Goal: Book appointment/travel/reservation

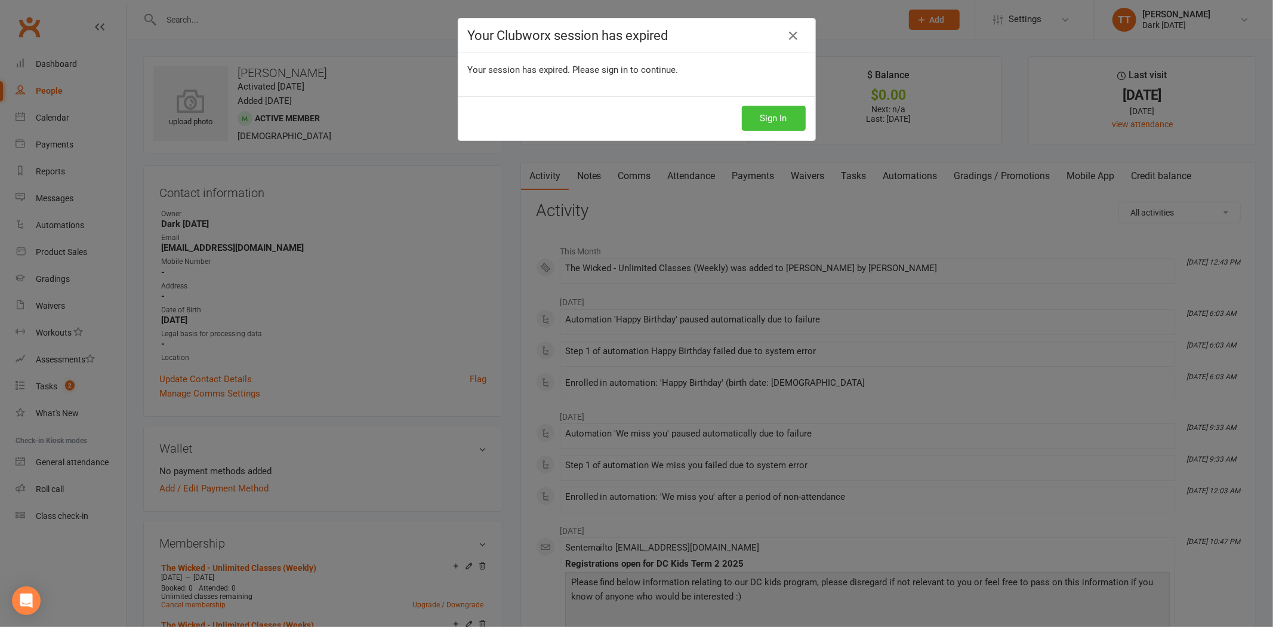
click at [767, 110] on button "Sign In" at bounding box center [774, 118] width 64 height 25
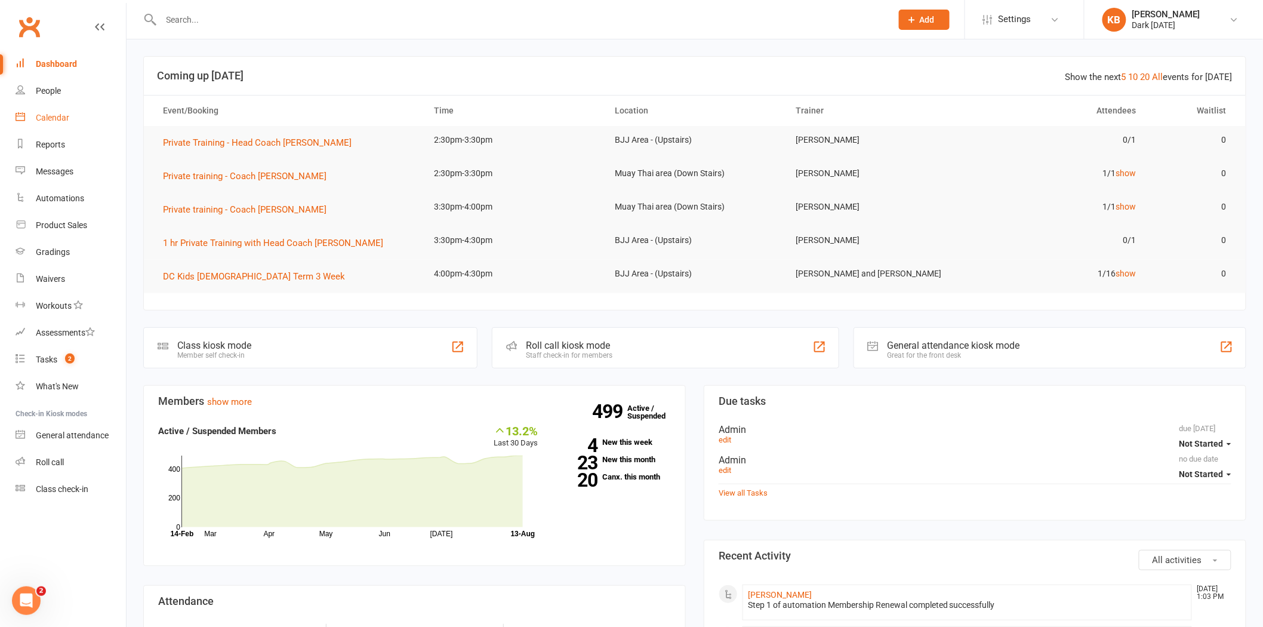
click at [51, 117] on div "Calendar" at bounding box center [52, 118] width 33 height 10
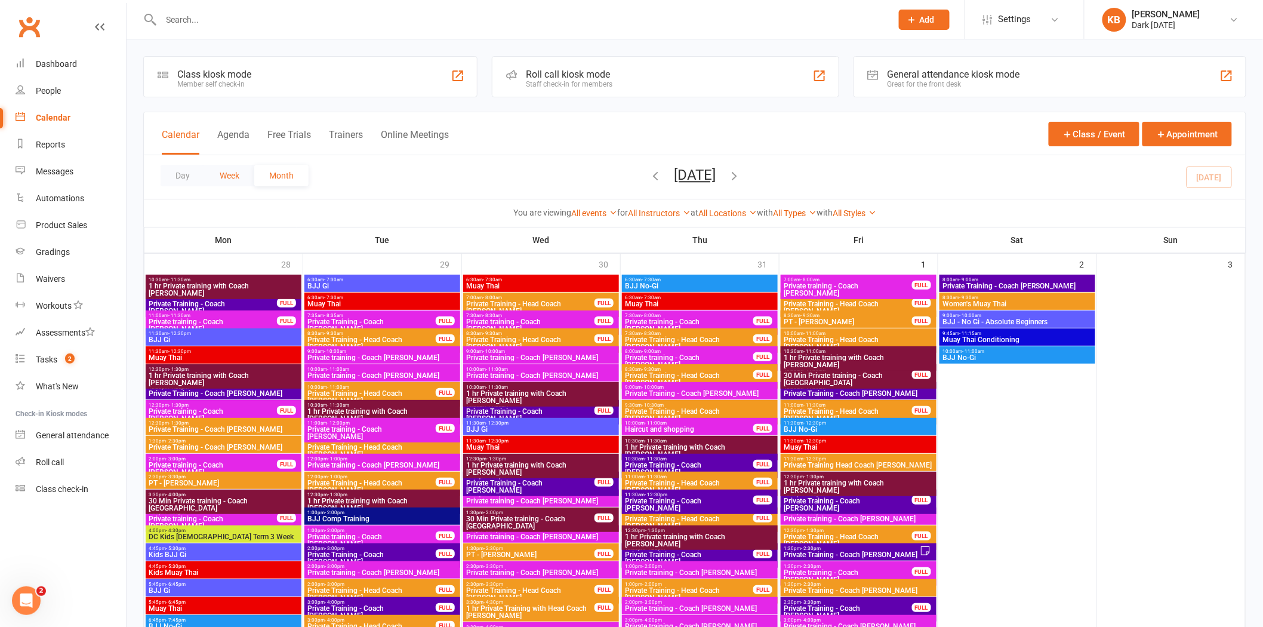
click at [221, 180] on button "Week" at bounding box center [230, 175] width 50 height 21
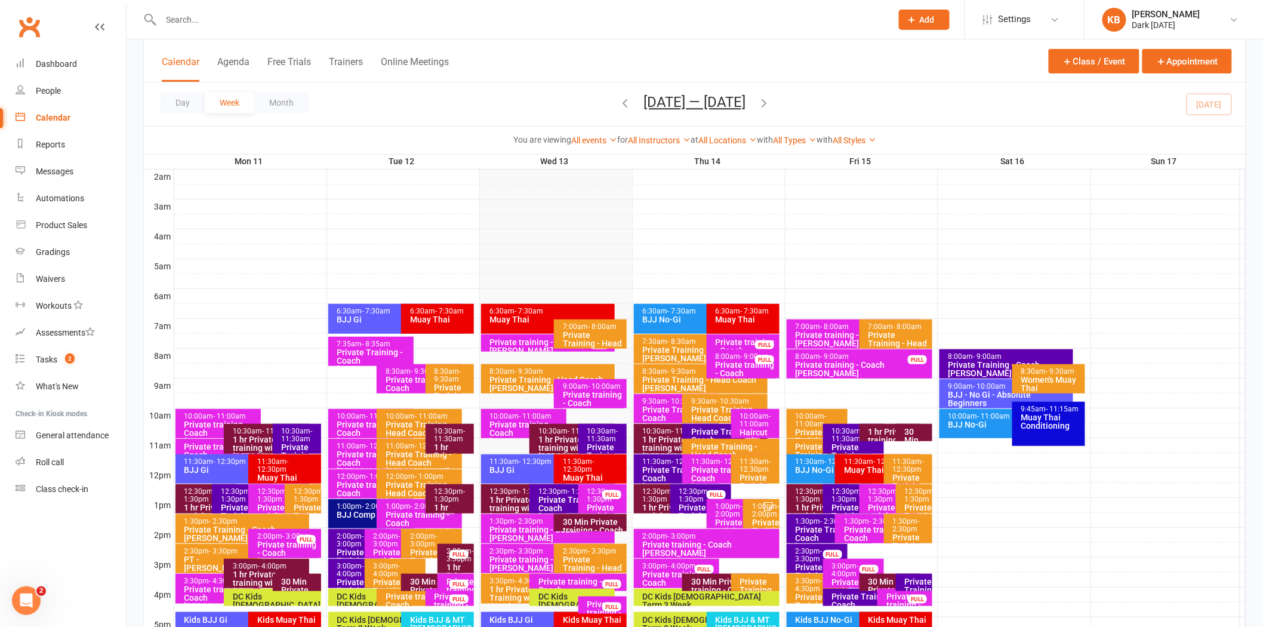
scroll to position [199, 0]
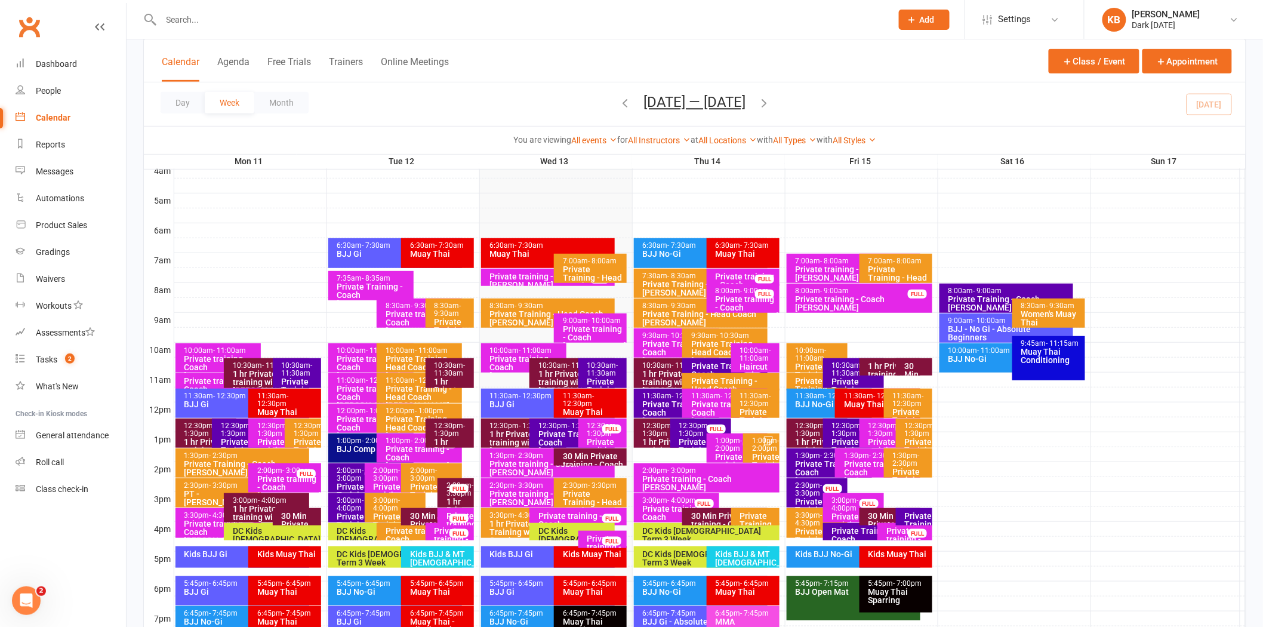
click at [771, 99] on icon "button" at bounding box center [764, 102] width 13 height 13
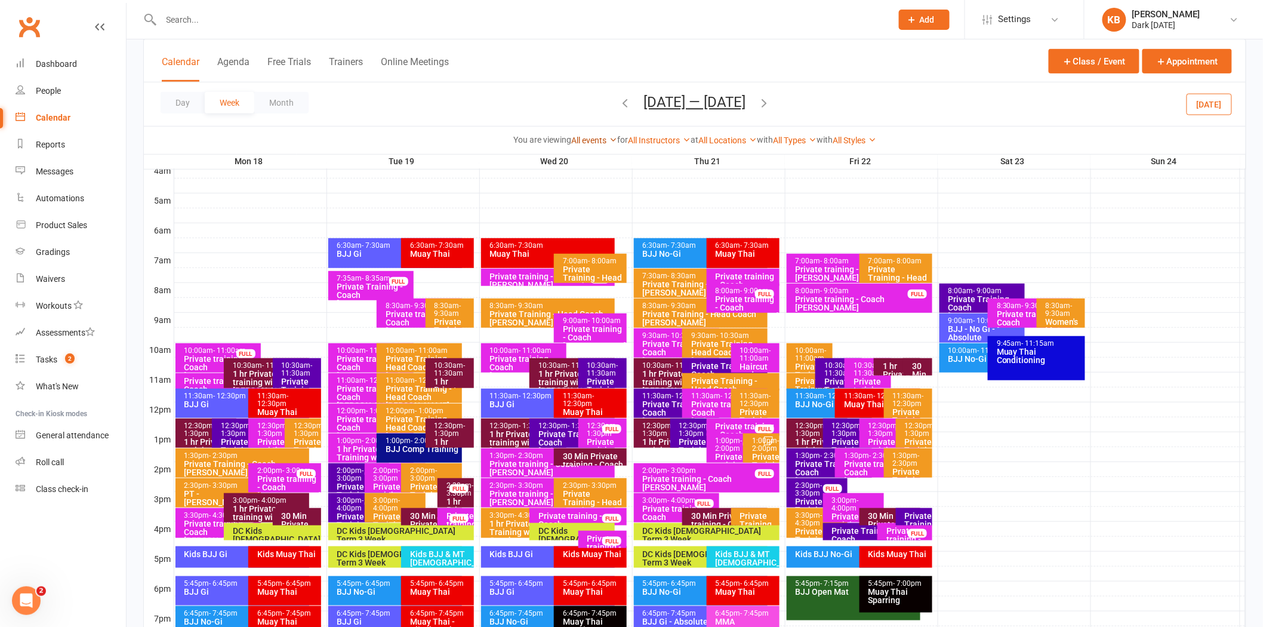
click at [592, 139] on link "All events" at bounding box center [594, 141] width 46 height 10
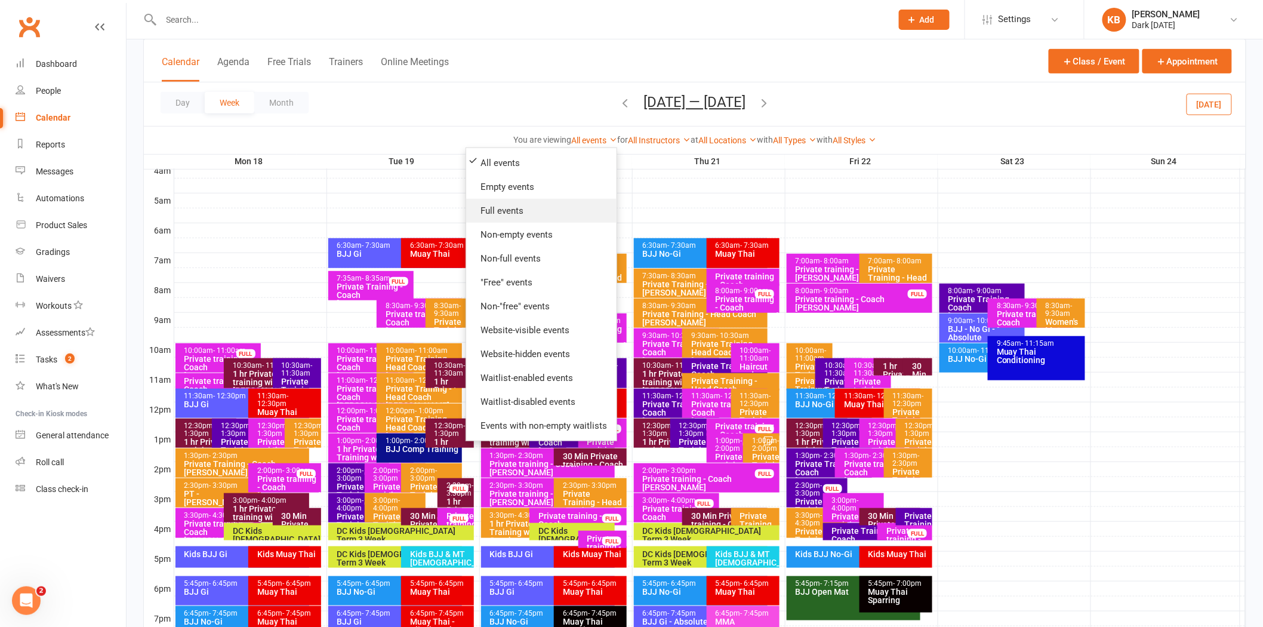
click at [512, 213] on link "Full events" at bounding box center [541, 211] width 150 height 24
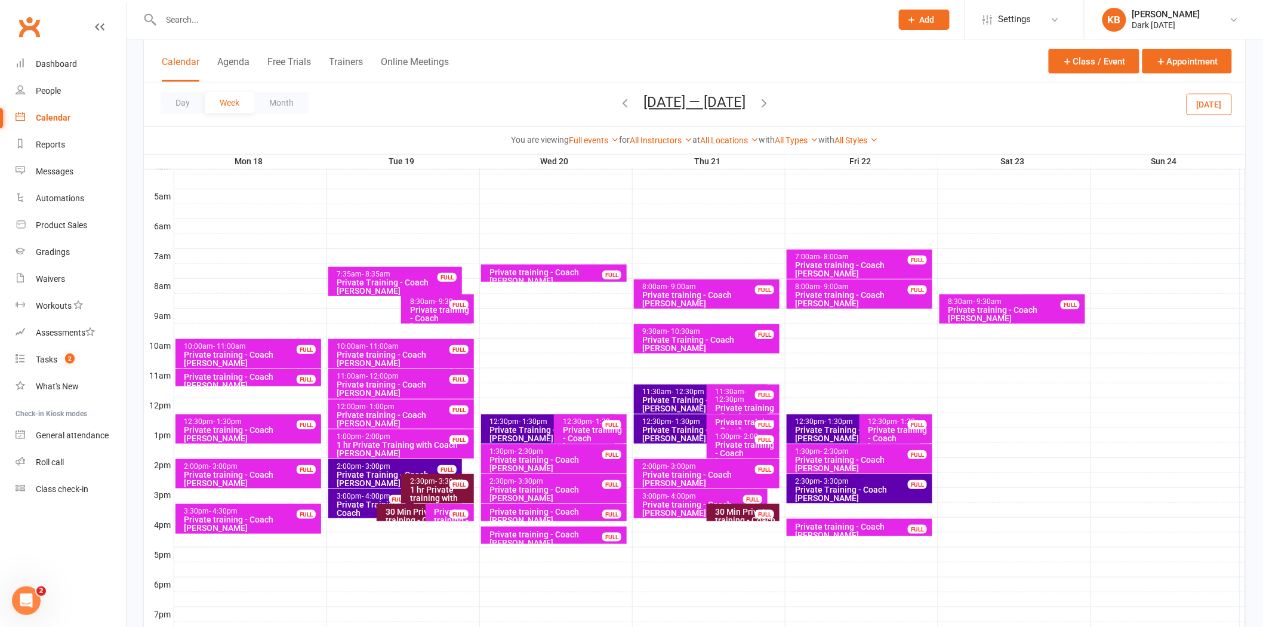
scroll to position [133, 0]
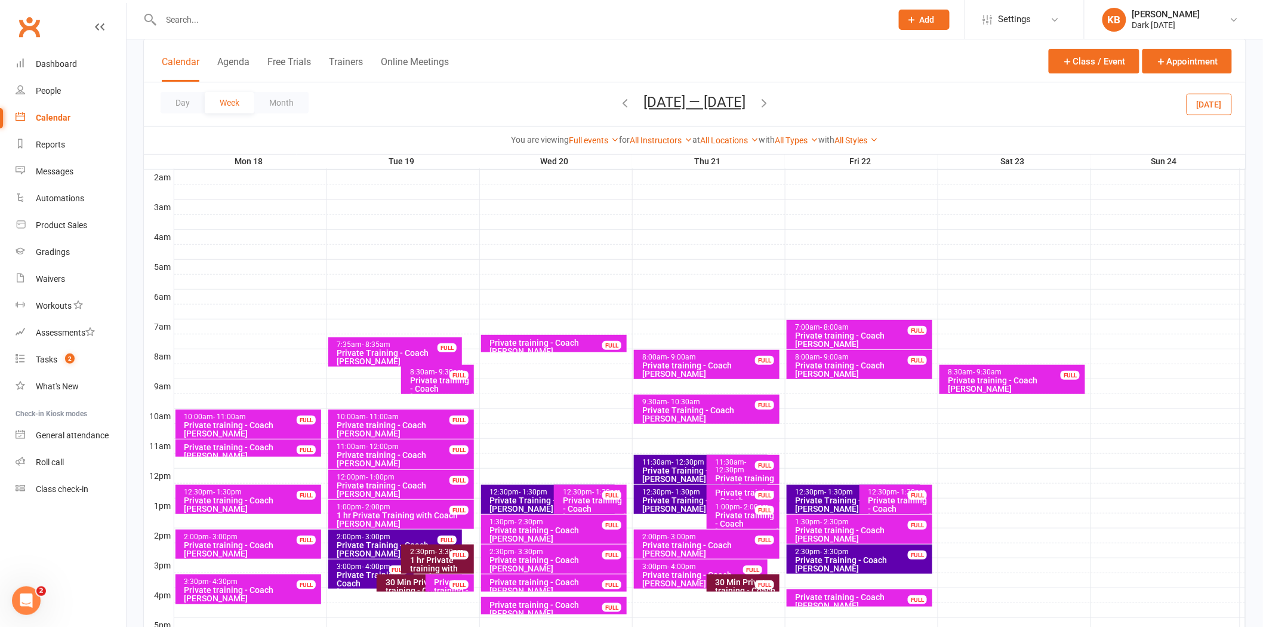
click at [771, 103] on icon "button" at bounding box center [764, 102] width 13 height 13
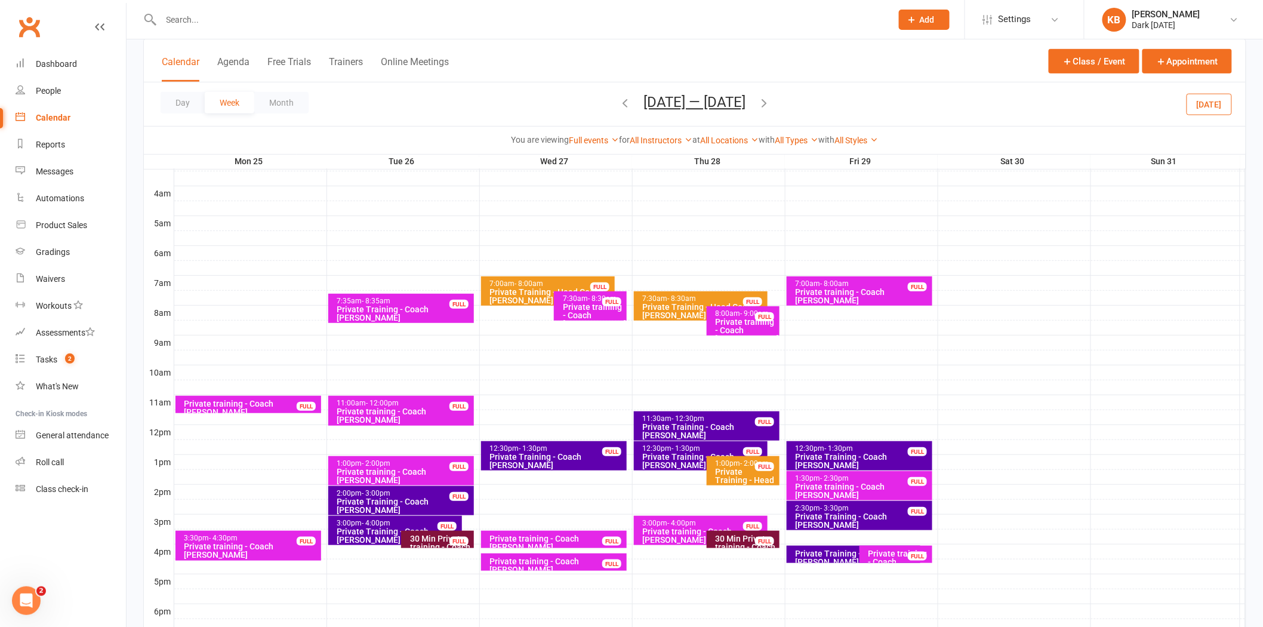
scroll to position [199, 0]
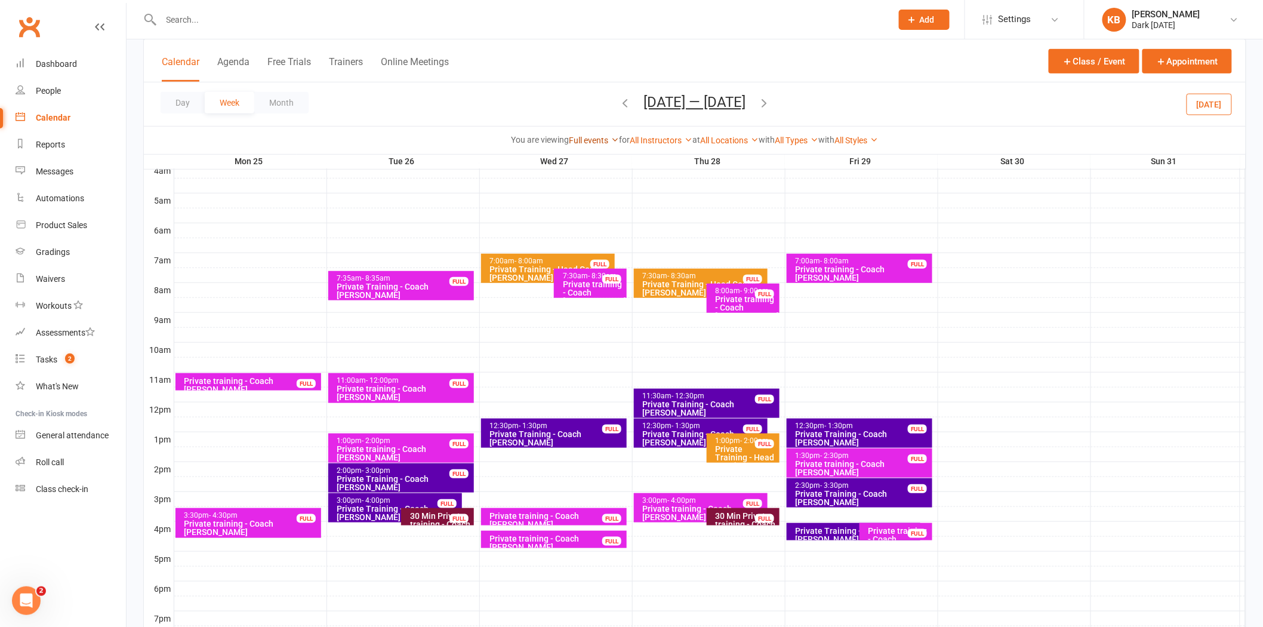
click at [572, 143] on link "Full events" at bounding box center [595, 141] width 50 height 10
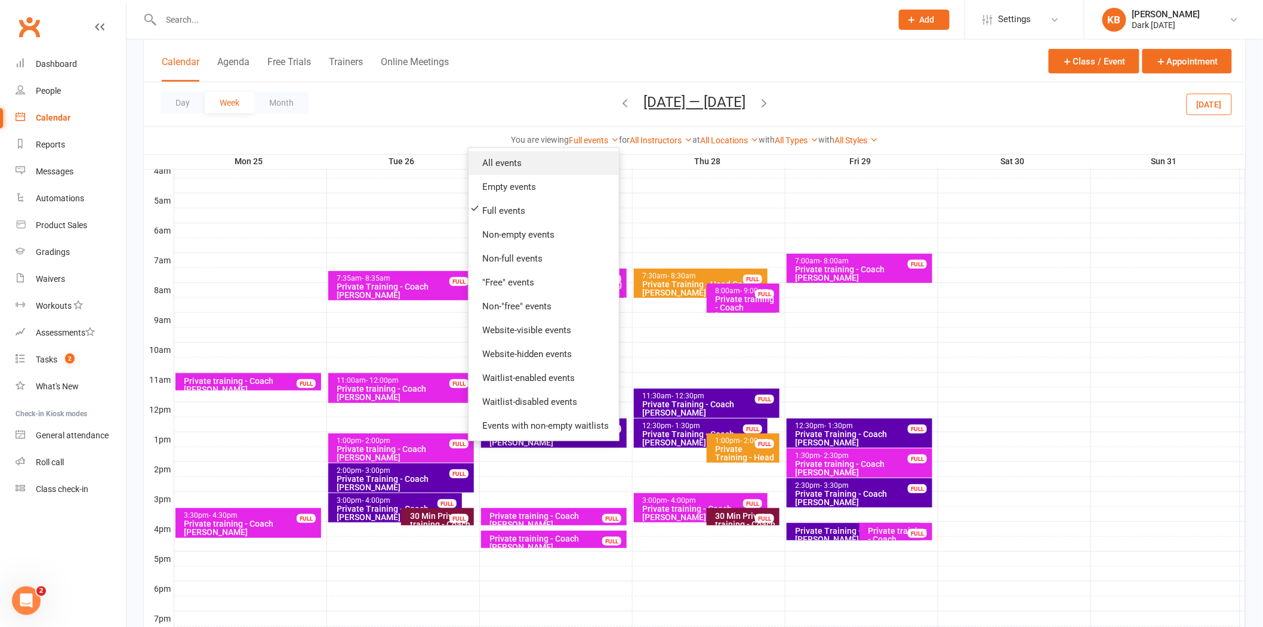
click at [498, 156] on link "All events" at bounding box center [544, 163] width 150 height 24
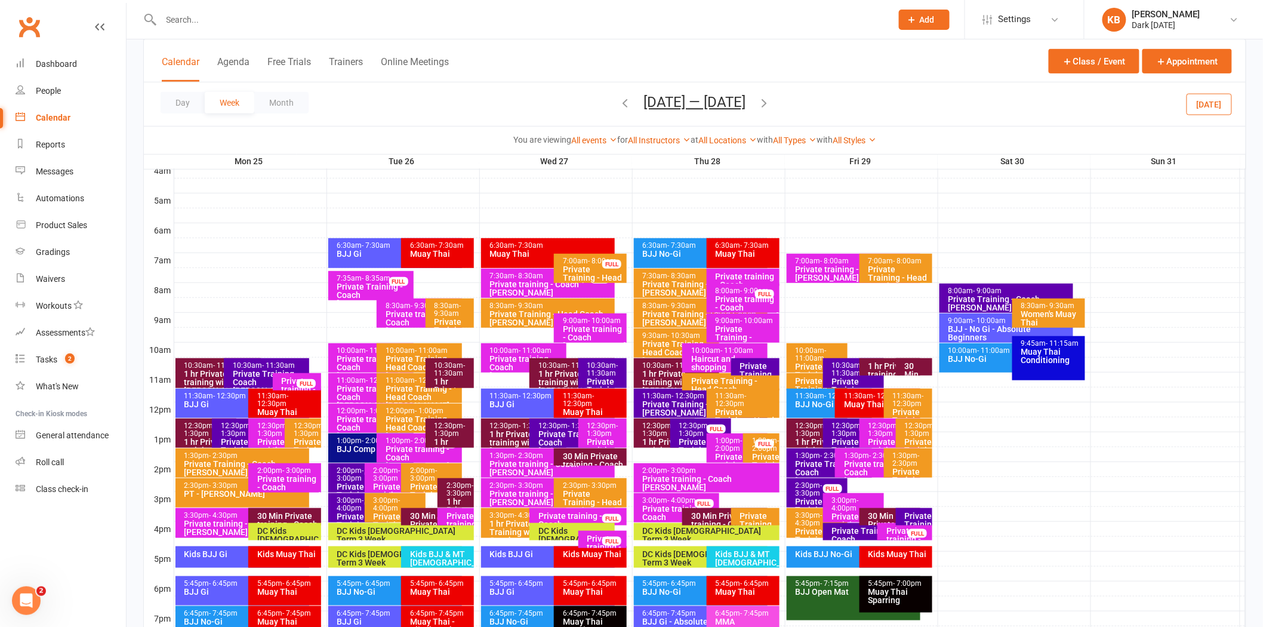
click at [287, 478] on div "Private training - Coach Kyle" at bounding box center [288, 487] width 62 height 25
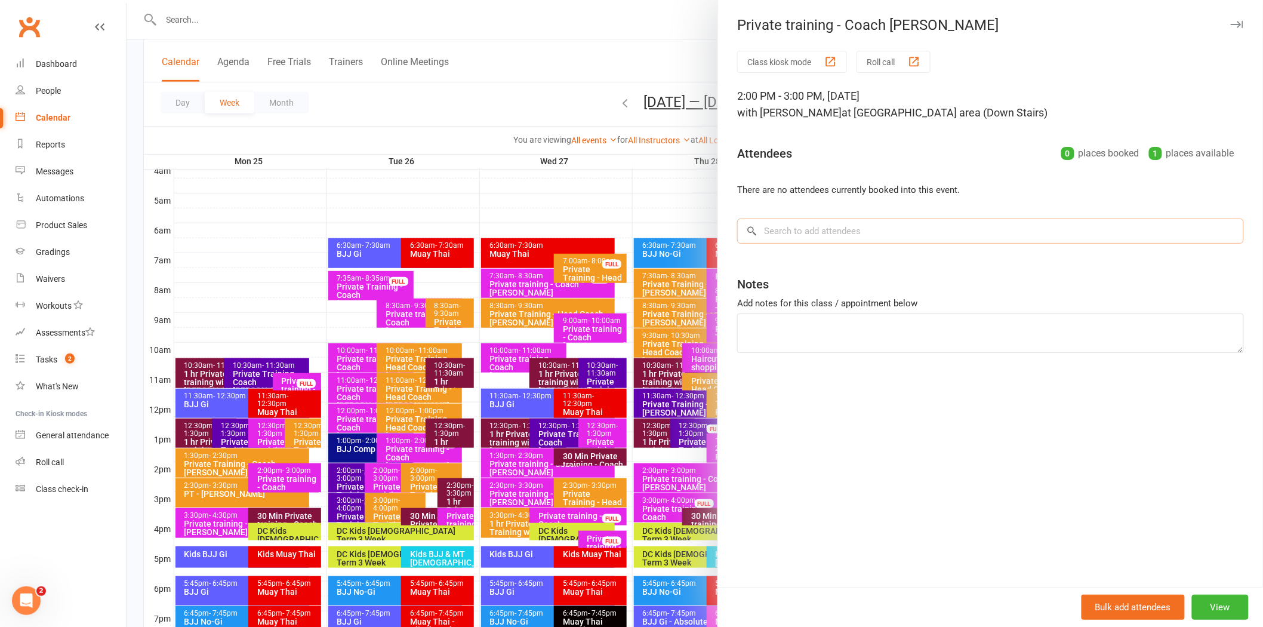
click at [792, 235] on input "search" at bounding box center [990, 230] width 507 height 25
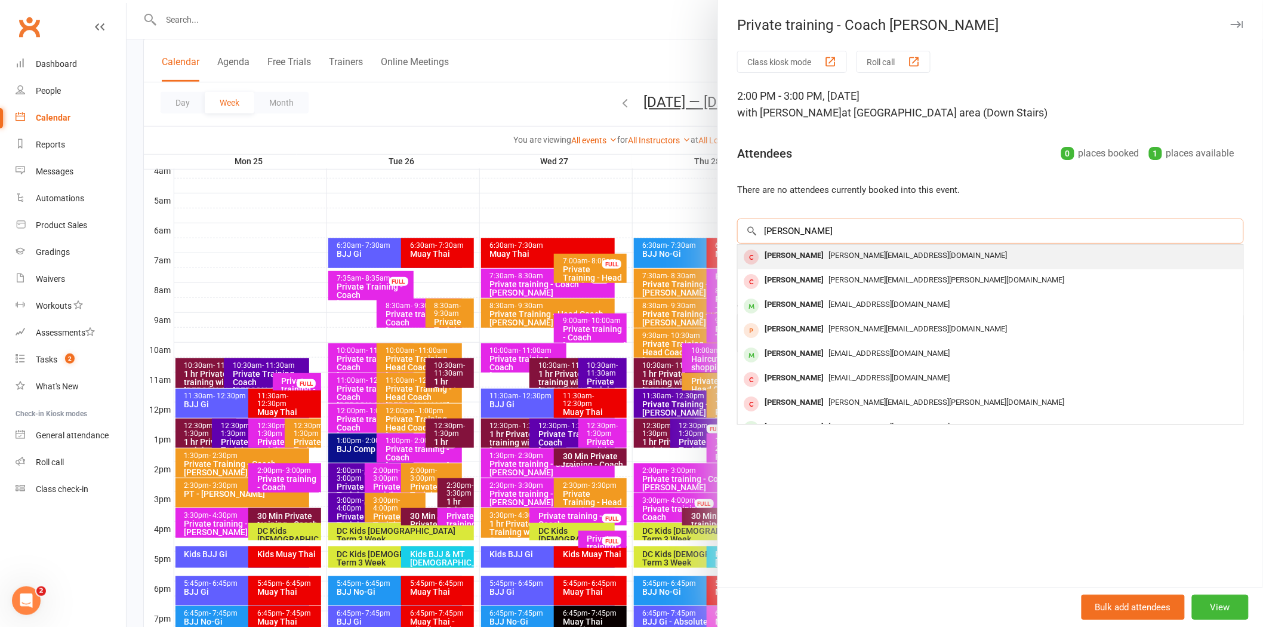
type input "Timothy"
click at [807, 260] on div "Timothy Worsfold" at bounding box center [794, 255] width 69 height 17
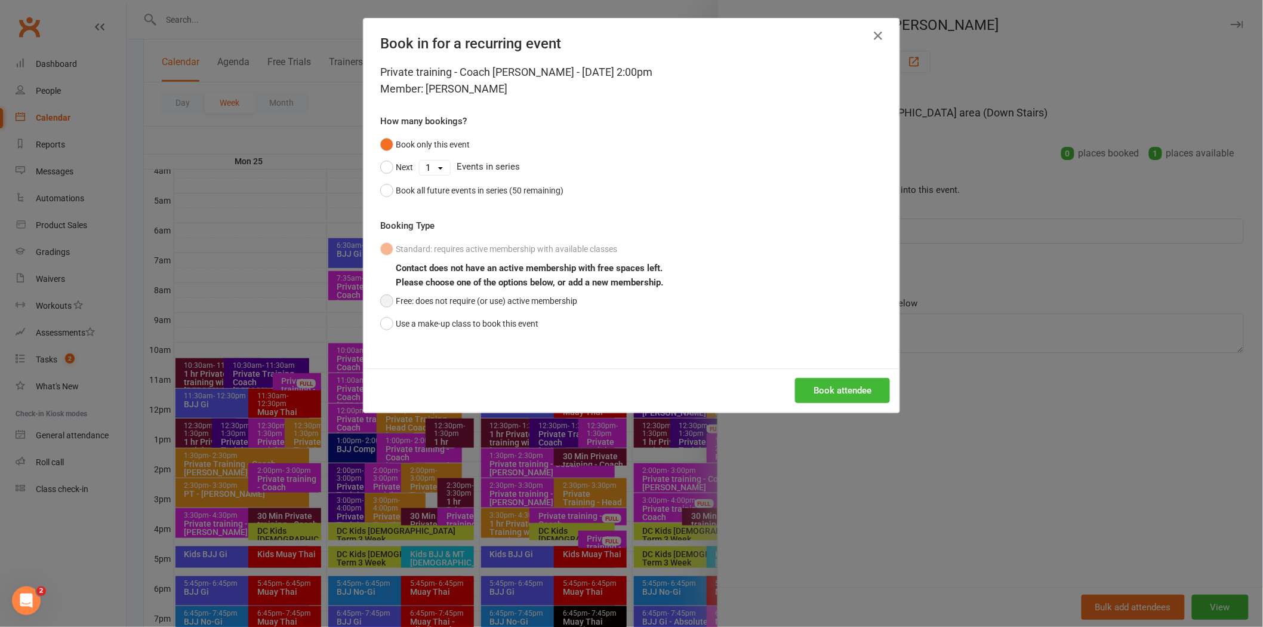
click at [380, 301] on button "Free: does not require (or use) active membership" at bounding box center [478, 301] width 197 height 23
click at [838, 386] on button "Book attendee" at bounding box center [842, 390] width 95 height 25
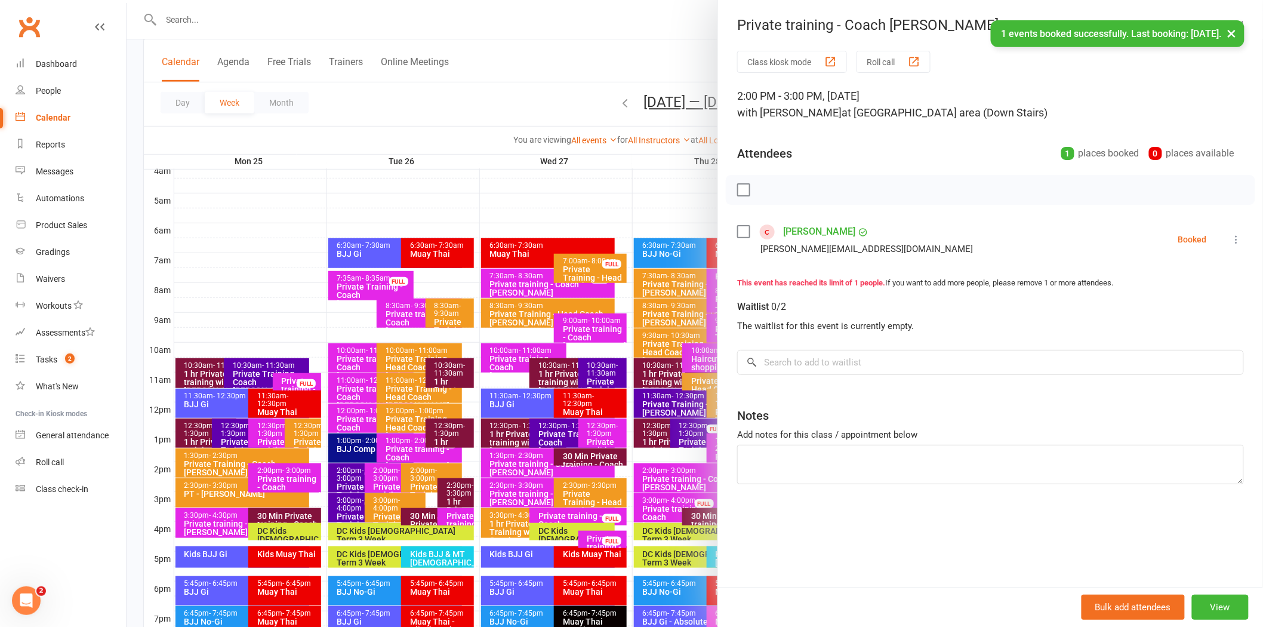
click at [1230, 34] on button "×" at bounding box center [1231, 33] width 21 height 26
click at [1230, 28] on button "button" at bounding box center [1237, 24] width 14 height 14
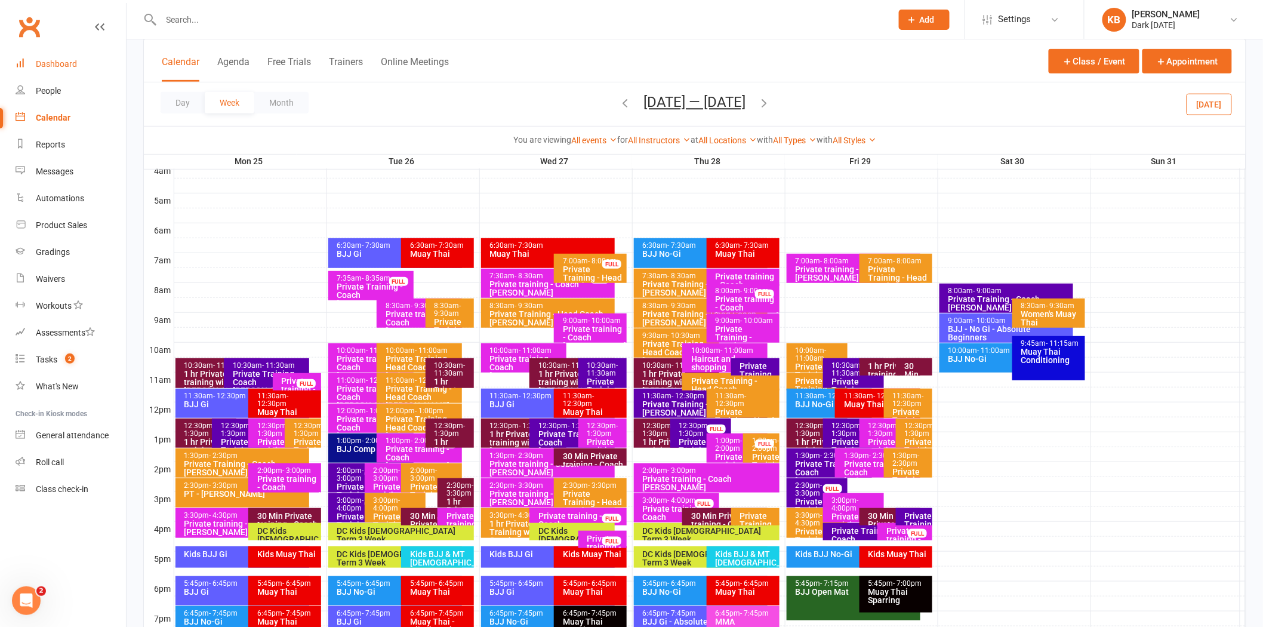
click at [44, 70] on link "Dashboard" at bounding box center [71, 64] width 110 height 27
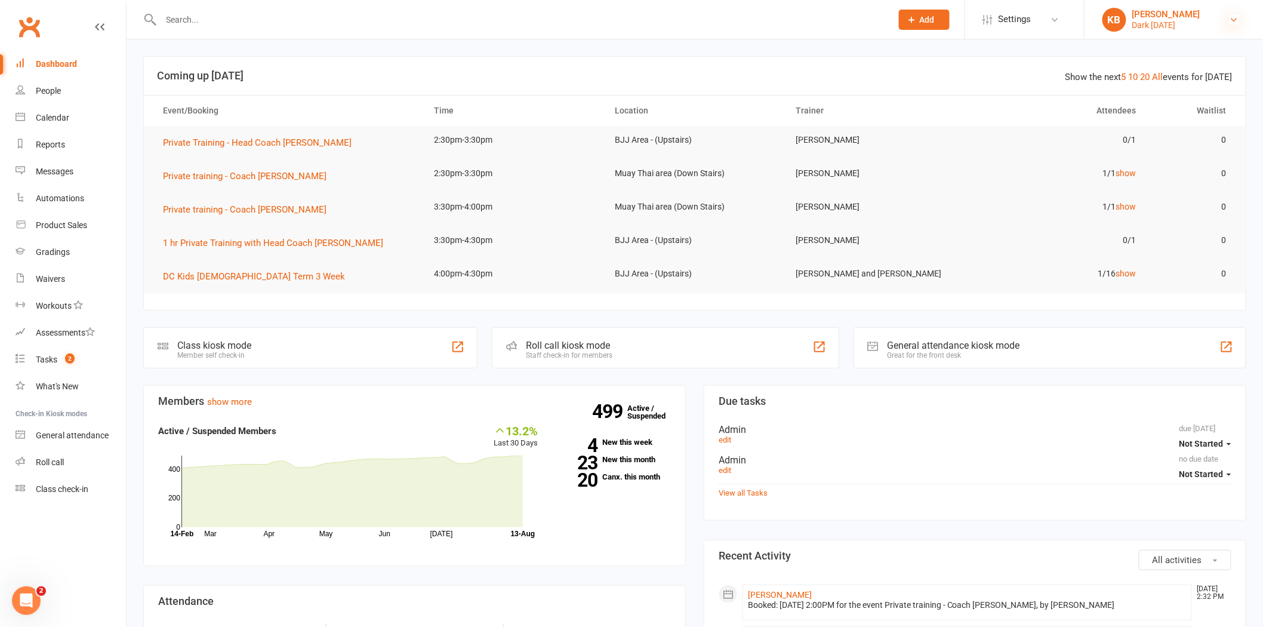
click at [1236, 15] on icon at bounding box center [1235, 20] width 10 height 10
click at [1163, 165] on link "Sign out" at bounding box center [1174, 165] width 179 height 27
